Goal: Transaction & Acquisition: Download file/media

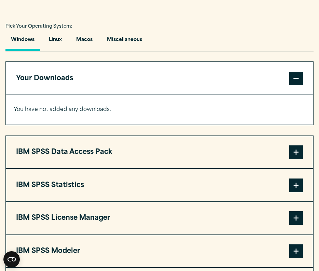
scroll to position [480, 0]
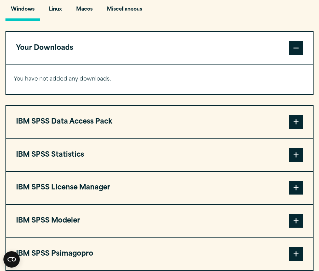
click at [62, 157] on button "IBM SPSS Statistics" at bounding box center [159, 155] width 307 height 32
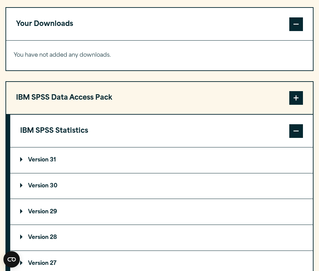
scroll to position [528, 0]
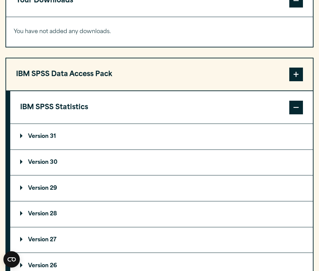
click at [50, 191] on p "Version 29" at bounding box center [38, 188] width 37 height 5
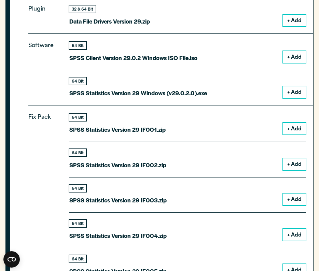
scroll to position [733, 0]
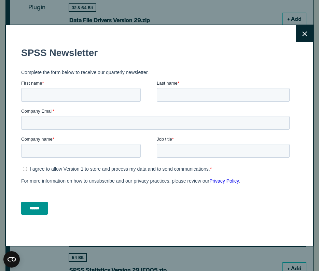
click at [306, 33] on icon at bounding box center [304, 33] width 5 height 5
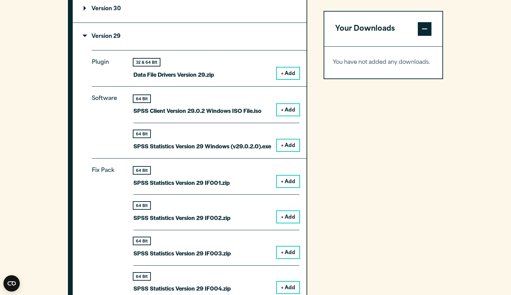
scroll to position [650, 0]
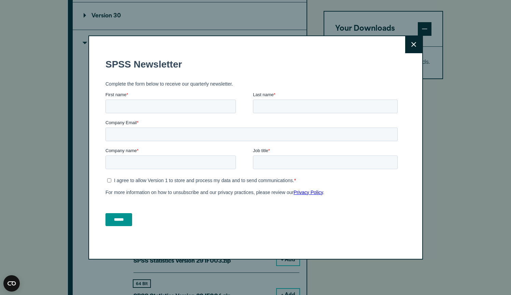
click at [319, 45] on button "Close" at bounding box center [413, 44] width 17 height 17
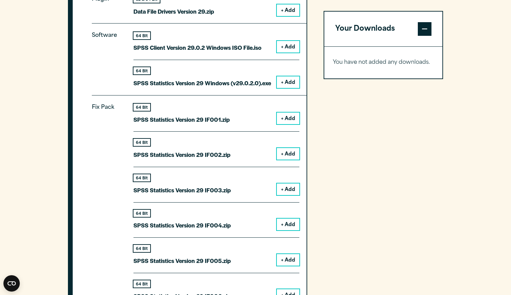
scroll to position [605, 0]
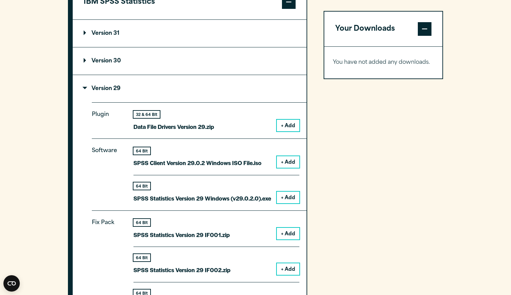
click at [85, 89] on p "Version 29" at bounding box center [102, 88] width 37 height 5
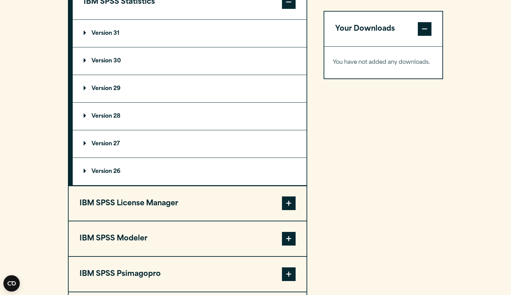
click at [84, 117] on p "Version 28" at bounding box center [102, 116] width 37 height 5
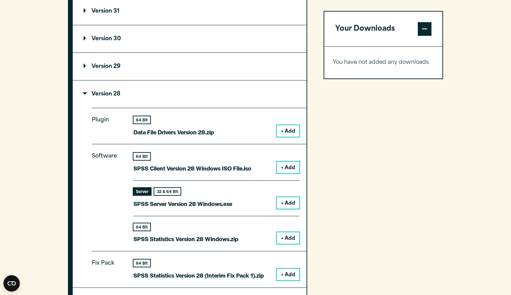
scroll to position [648, 0]
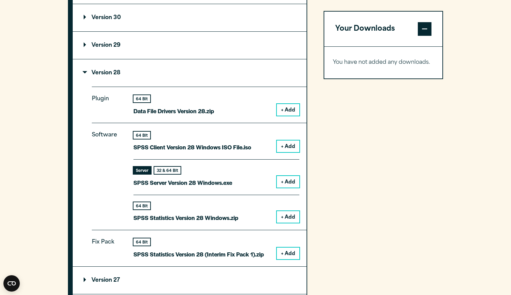
click at [85, 72] on p "Version 28" at bounding box center [102, 72] width 37 height 5
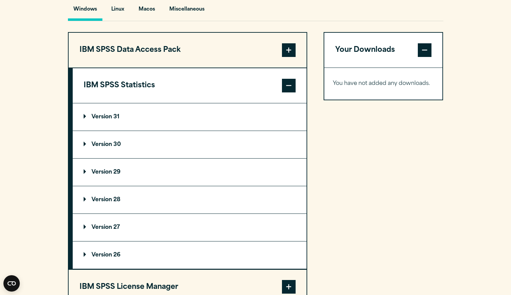
scroll to position [524, 0]
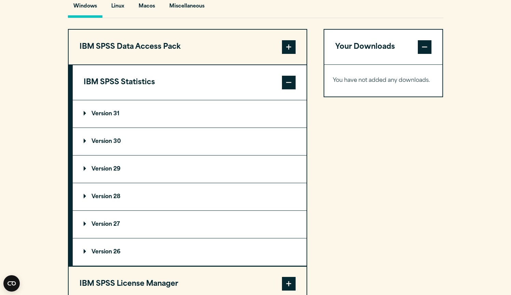
click at [82, 169] on summary "Version 29" at bounding box center [190, 169] width 234 height 27
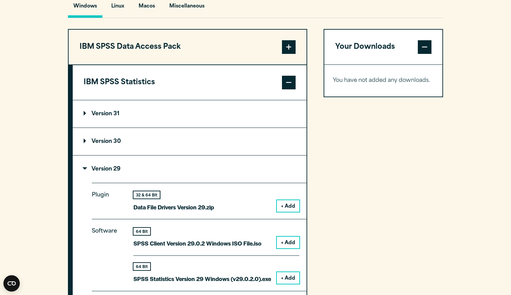
scroll to position [526, 0]
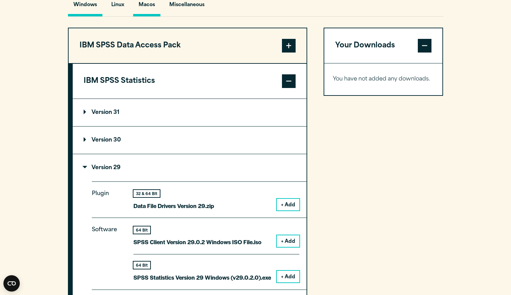
click at [150, 3] on button "Macos" at bounding box center [146, 6] width 27 height 19
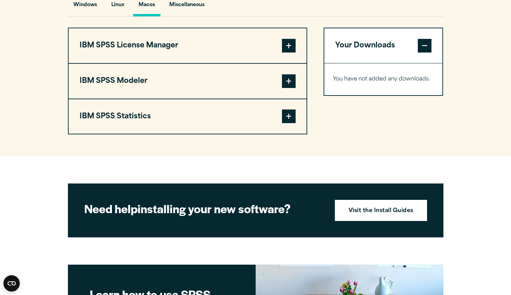
click at [290, 120] on span at bounding box center [289, 117] width 14 height 14
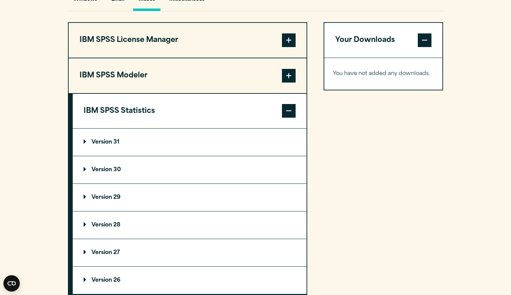
scroll to position [548, 0]
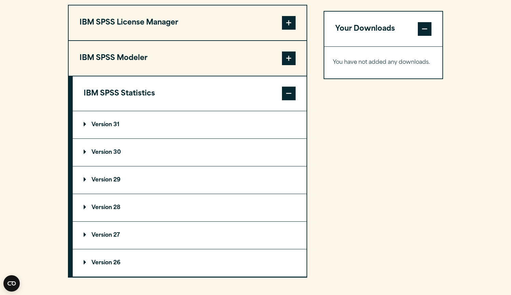
click at [85, 179] on p "Version 29" at bounding box center [102, 180] width 37 height 5
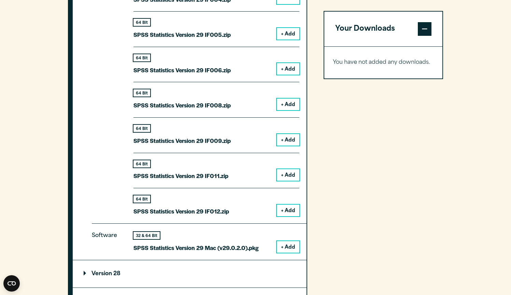
scroll to position [851, 0]
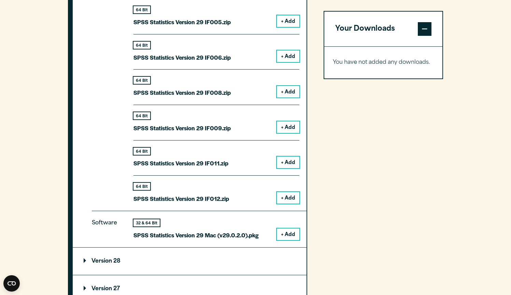
click at [286, 229] on button "+ Add" at bounding box center [288, 235] width 23 height 12
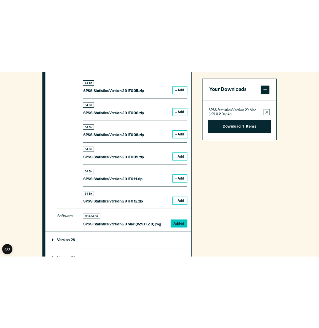
scroll to position [821, 0]
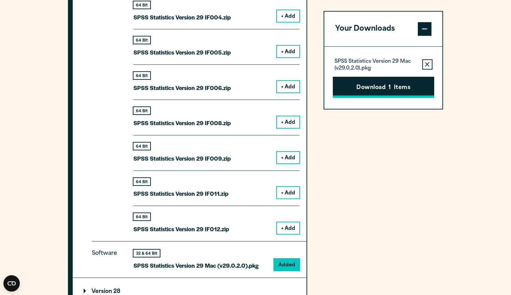
click at [319, 86] on button "Download 1 Items" at bounding box center [383, 87] width 101 height 21
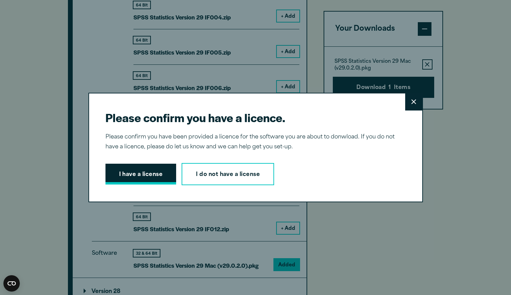
click at [150, 174] on button "I have a license" at bounding box center [141, 174] width 71 height 21
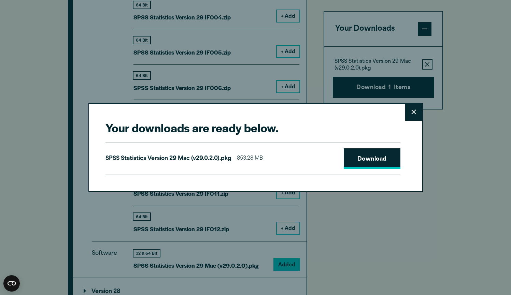
click at [319, 159] on link "Download" at bounding box center [372, 159] width 57 height 21
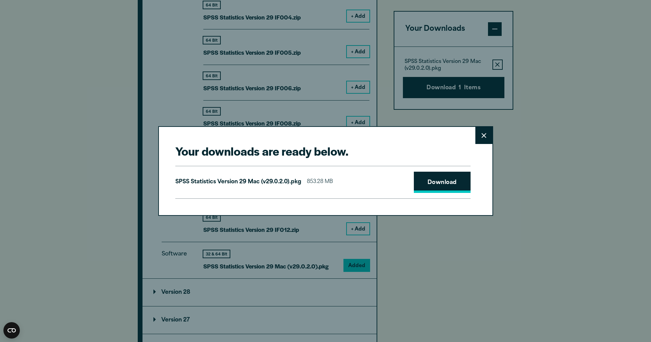
click at [319, 184] on link "Download" at bounding box center [442, 181] width 57 height 21
